Goal: Information Seeking & Learning: Learn about a topic

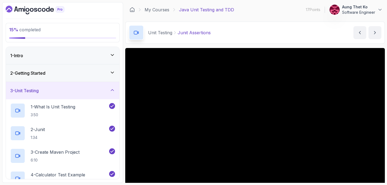
scroll to position [63, 0]
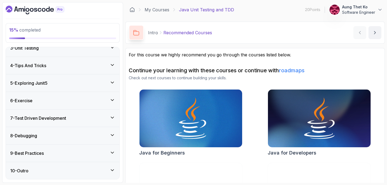
scroll to position [78, 0]
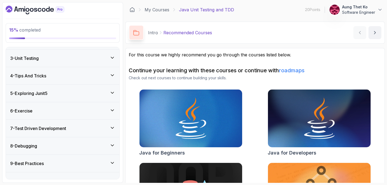
click at [82, 63] on div "3 - Unit Testing" at bounding box center [63, 58] width 114 height 17
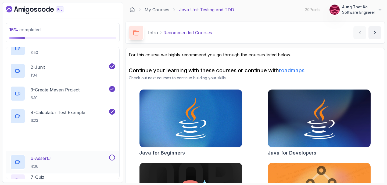
scroll to position [67, 0]
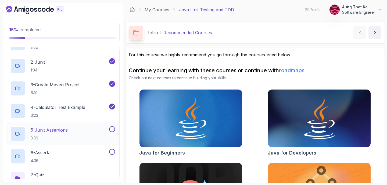
click at [64, 128] on p "5 - Junit Assertions" at bounding box center [49, 129] width 37 height 6
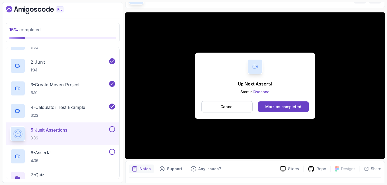
scroll to position [29, 0]
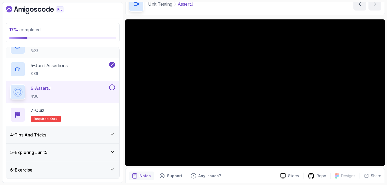
scroll to position [137, 0]
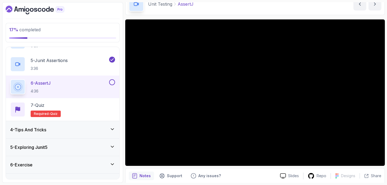
click at [88, 131] on div "4 - Tips And Tricks" at bounding box center [62, 129] width 105 height 6
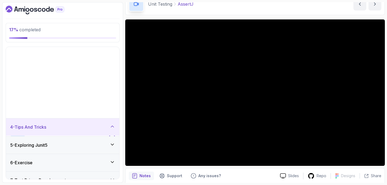
scroll to position [43, 0]
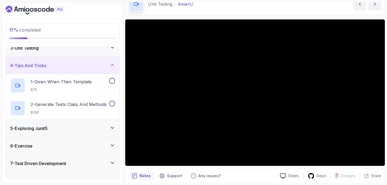
click at [102, 63] on div "4 - Tips And Tricks" at bounding box center [62, 65] width 105 height 6
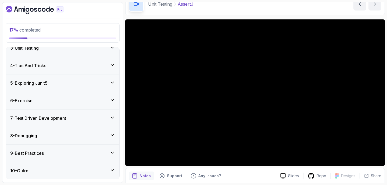
click at [104, 82] on div "5 - Exploring Junit5" at bounding box center [62, 83] width 105 height 6
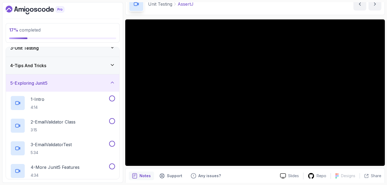
click at [104, 82] on div "5 - Exploring Junit5" at bounding box center [62, 83] width 105 height 6
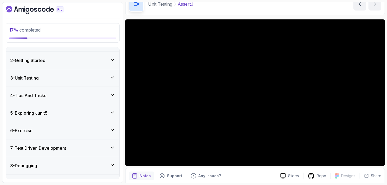
scroll to position [0, 0]
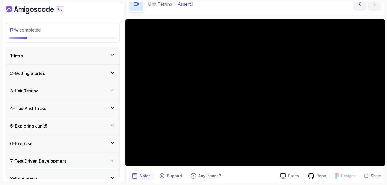
click at [106, 68] on div "2 - Getting Started" at bounding box center [63, 73] width 114 height 17
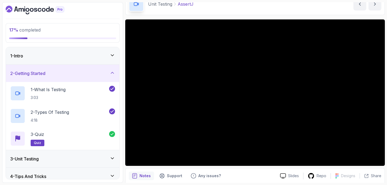
click at [93, 71] on div "2 - Getting Started" at bounding box center [62, 73] width 105 height 6
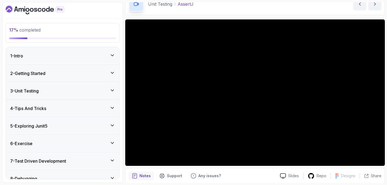
click at [97, 88] on div "3 - Unit Testing" at bounding box center [62, 90] width 105 height 6
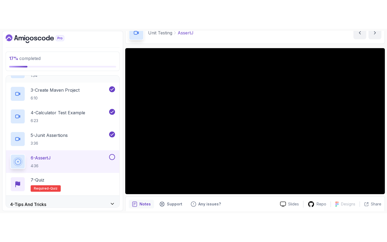
scroll to position [90, 0]
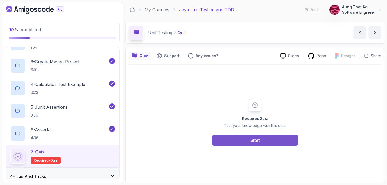
click at [230, 138] on button "Start" at bounding box center [255, 140] width 86 height 11
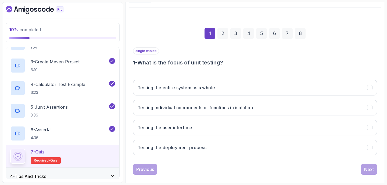
scroll to position [57, 0]
click at [247, 107] on h3 "Testing individual components or functions in isolation" at bounding box center [195, 107] width 115 height 6
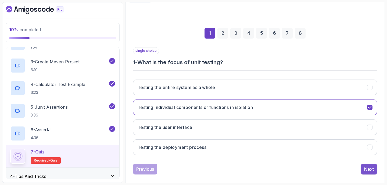
click at [368, 169] on div "Next" at bounding box center [370, 168] width 10 height 6
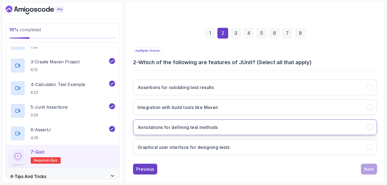
click at [247, 126] on button "Annotations for defining test methods" at bounding box center [255, 127] width 244 height 16
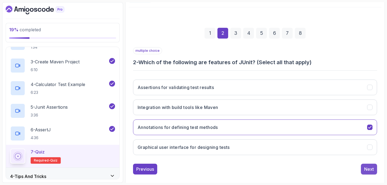
click at [365, 171] on div "Next" at bounding box center [370, 168] width 10 height 6
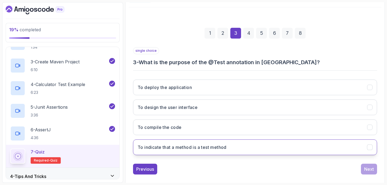
click at [244, 151] on button "To indicate that a method is a test method" at bounding box center [255, 147] width 244 height 16
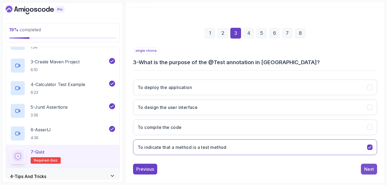
click at [367, 168] on div "Next" at bounding box center [370, 168] width 10 height 6
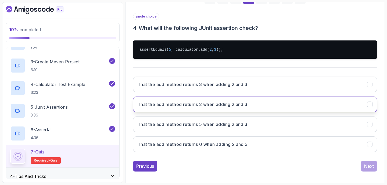
scroll to position [92, 0]
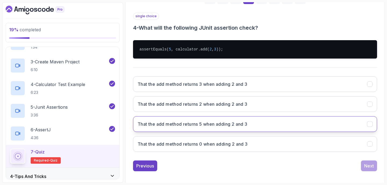
click at [263, 121] on button "That the add method returns 5 when adding 2 and 3" at bounding box center [255, 124] width 244 height 16
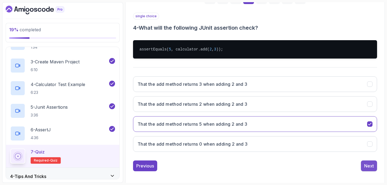
click at [372, 165] on div "Next" at bounding box center [370, 165] width 10 height 6
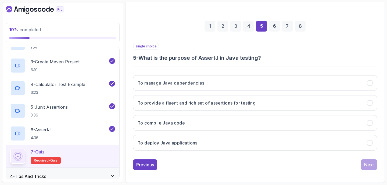
scroll to position [64, 0]
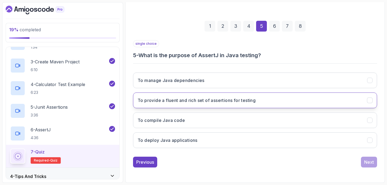
click at [278, 100] on button "To provide a fluent and rich set of assertions for testing" at bounding box center [255, 100] width 244 height 16
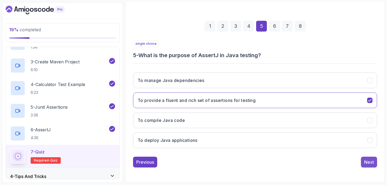
click at [364, 160] on button "Next" at bounding box center [369, 161] width 16 height 11
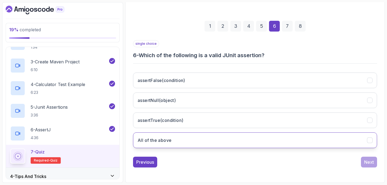
click at [312, 145] on button "All of the above" at bounding box center [255, 140] width 244 height 16
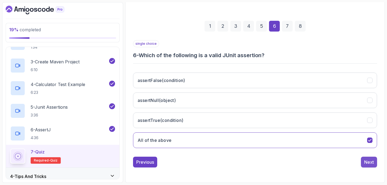
click at [370, 160] on div "Next" at bounding box center [370, 161] width 10 height 6
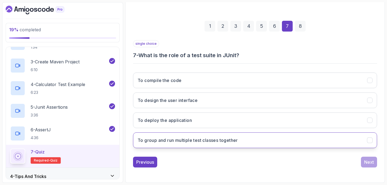
click at [276, 142] on button "To group and run multiple test classes together" at bounding box center [255, 140] width 244 height 16
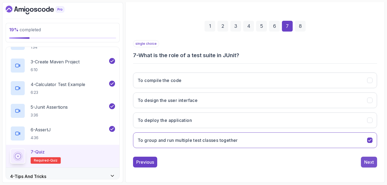
click at [370, 159] on div "Next" at bounding box center [370, 161] width 10 height 6
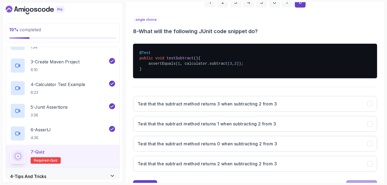
scroll to position [94, 0]
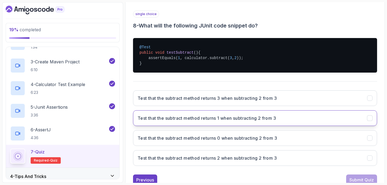
click at [308, 118] on button "Test that the subtract method returns 1 when subtracting 2 from 3" at bounding box center [255, 118] width 244 height 16
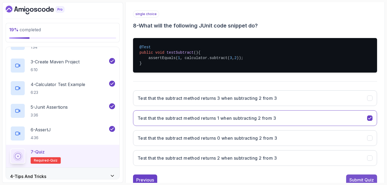
click at [357, 177] on div "Submit Quiz" at bounding box center [362, 179] width 24 height 6
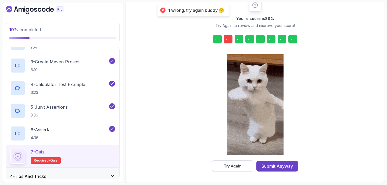
scroll to position [73, 0]
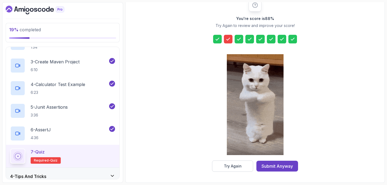
click at [228, 41] on icon at bounding box center [228, 38] width 5 height 5
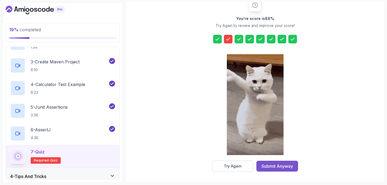
click at [280, 164] on div "Submit Anyway" at bounding box center [277, 166] width 31 height 6
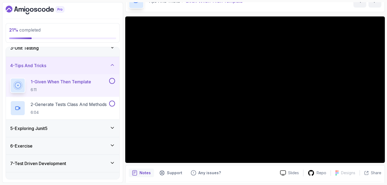
scroll to position [31, 0]
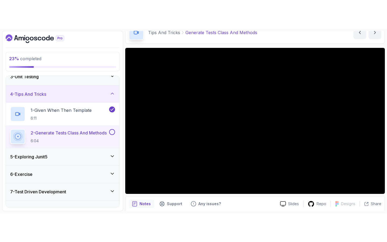
scroll to position [36, 0]
